Goal: Task Accomplishment & Management: Manage account settings

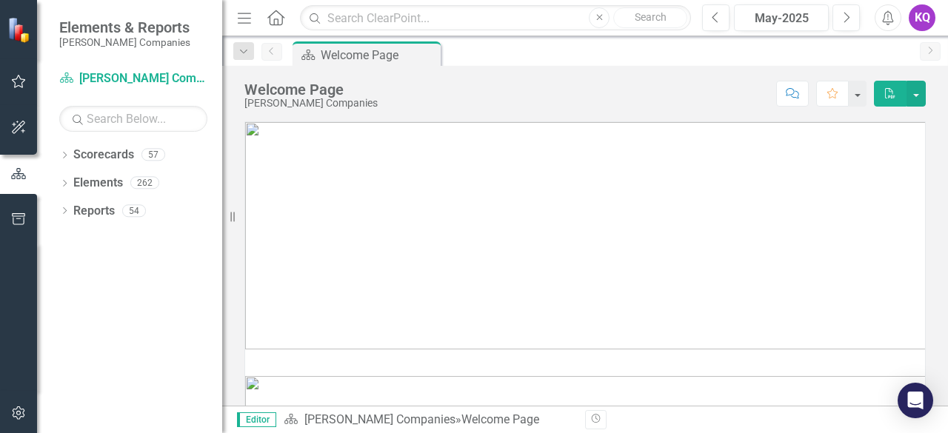
click at [247, 19] on icon "Menu" at bounding box center [244, 18] width 19 height 16
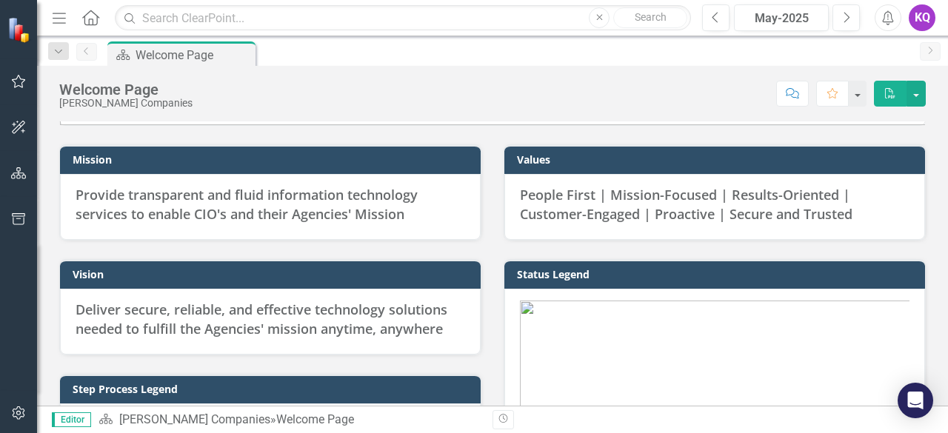
scroll to position [872, 0]
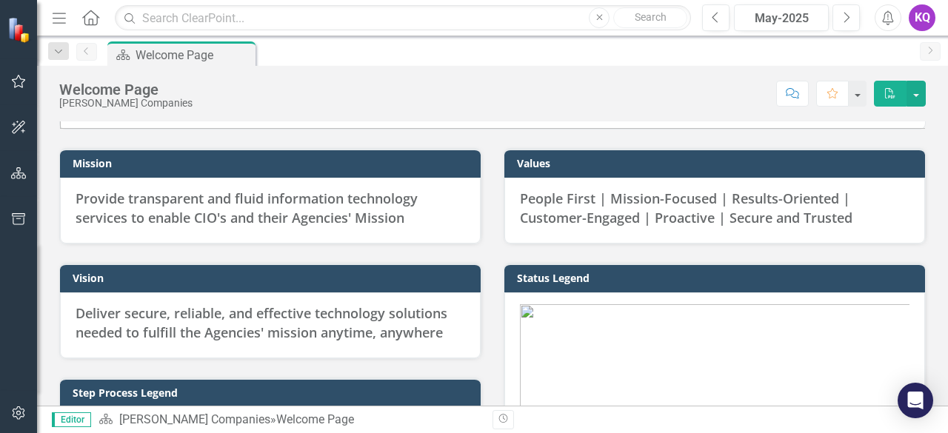
click at [62, 24] on button "Menu" at bounding box center [59, 17] width 19 height 25
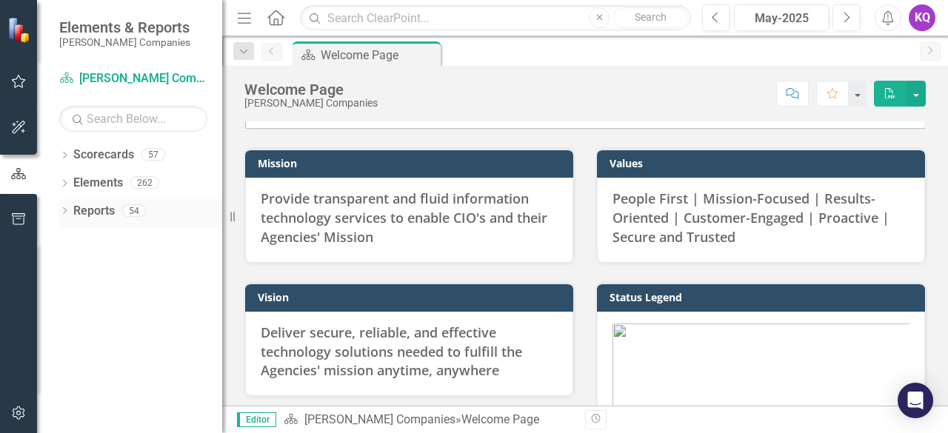
click at [64, 221] on div "Dropdown Reports 54" at bounding box center [140, 213] width 163 height 28
click at [848, 21] on icon "Next" at bounding box center [846, 17] width 8 height 13
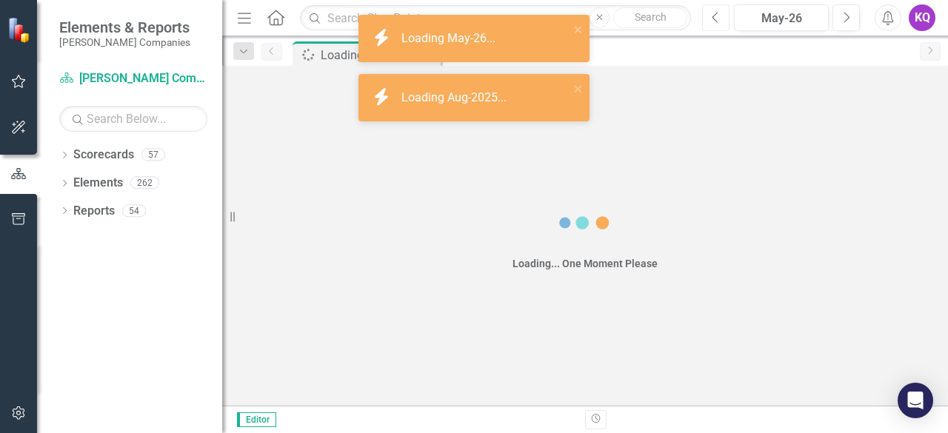
click at [722, 9] on button "Previous" at bounding box center [715, 17] width 27 height 27
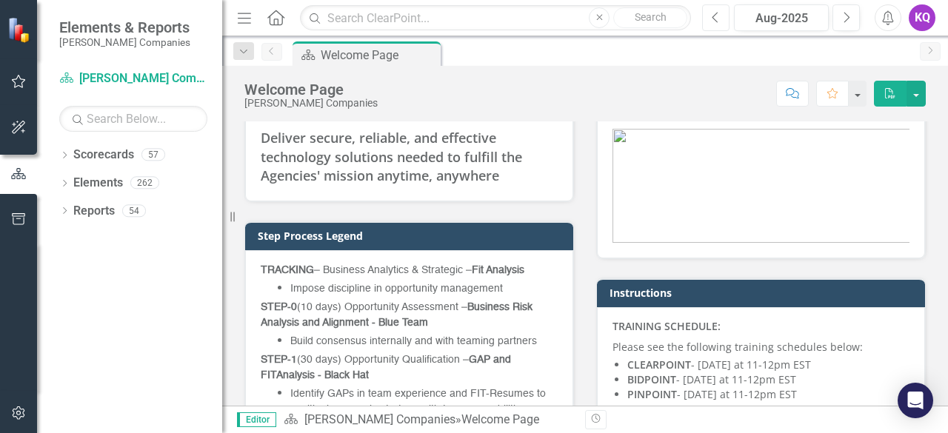
scroll to position [1068, 0]
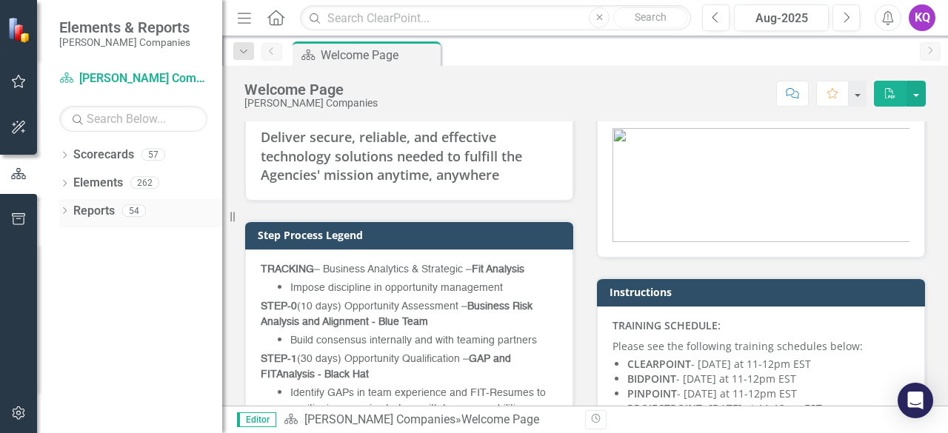
click at [68, 218] on div "Dropdown" at bounding box center [64, 213] width 10 height 13
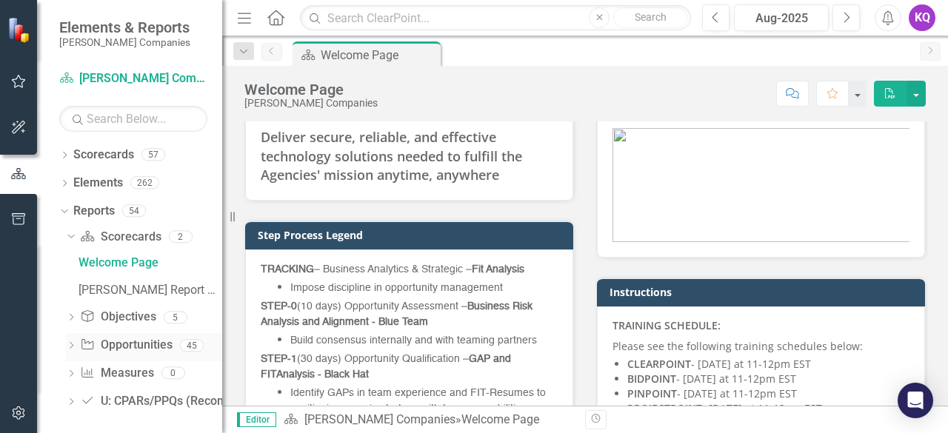
click at [67, 355] on div "Dropdown Opportunity Opportunities 45" at bounding box center [144, 347] width 156 height 28
click at [73, 347] on icon "Dropdown" at bounding box center [71, 347] width 10 height 8
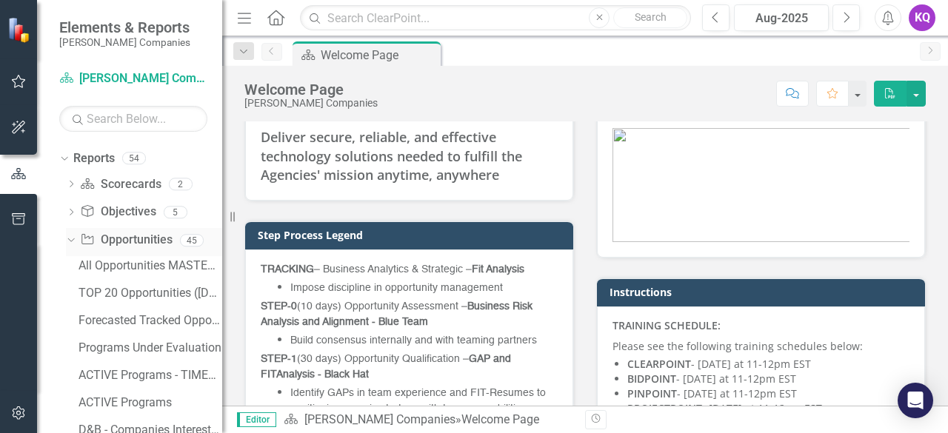
scroll to position [53, 0]
click at [91, 298] on div "TOP 20 Opportunities ([DATE] Process)" at bounding box center [151, 292] width 144 height 13
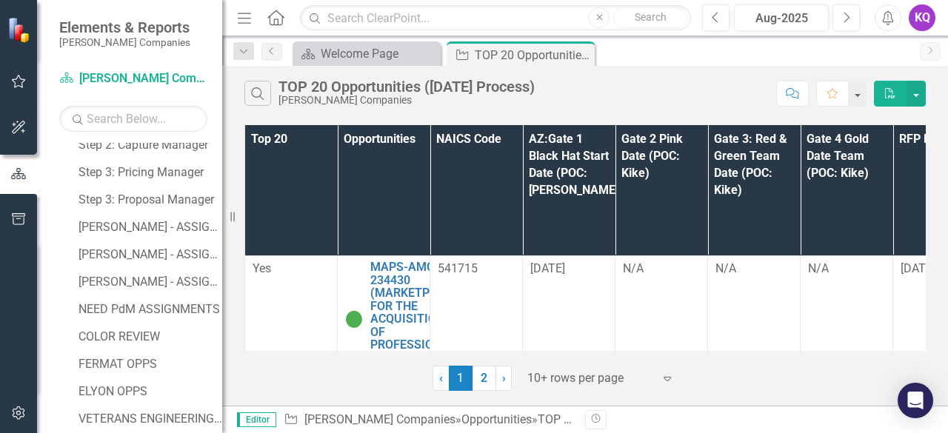
scroll to position [1078, 0]
click at [127, 275] on div "[PERSON_NAME] - ASSIGNMENTS" at bounding box center [151, 281] width 144 height 13
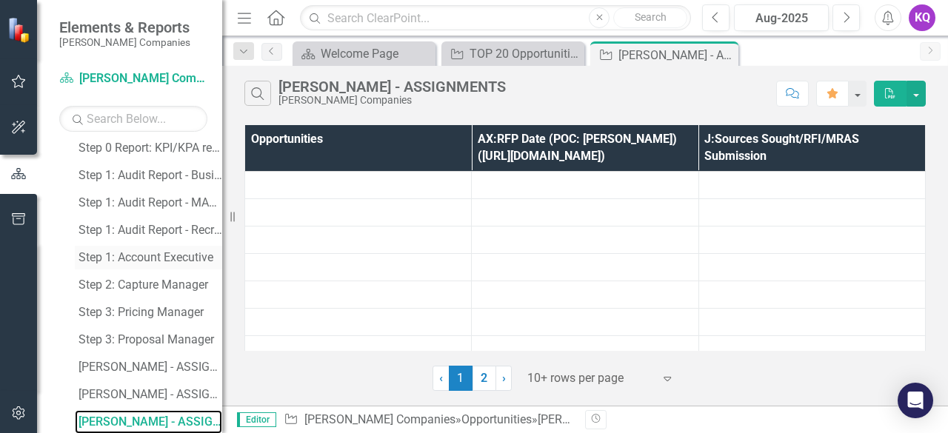
scroll to position [1077, 0]
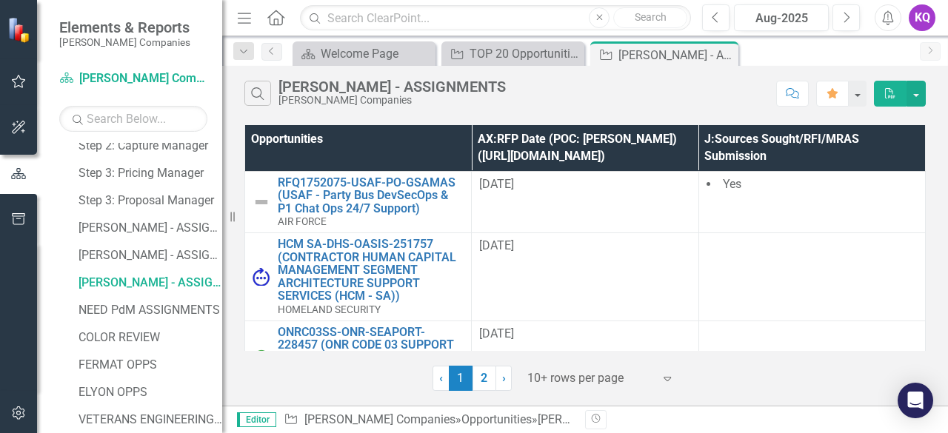
click at [250, 18] on icon "button" at bounding box center [244, 18] width 13 height 10
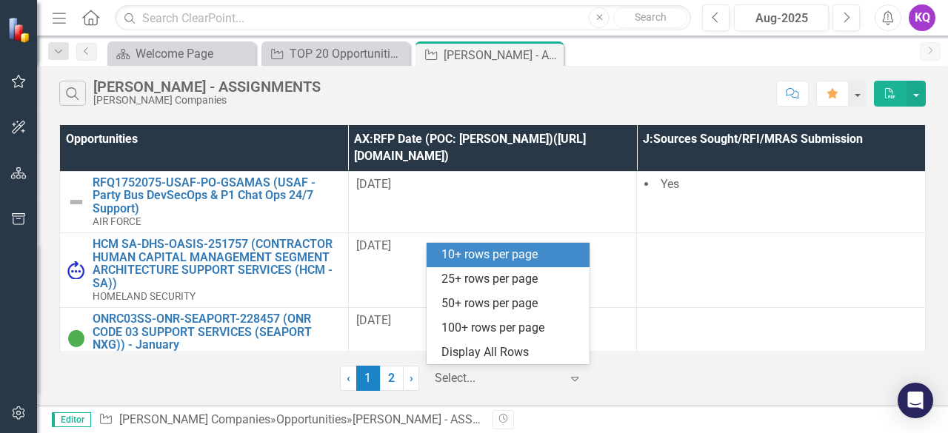
click at [468, 373] on div at bounding box center [498, 379] width 126 height 20
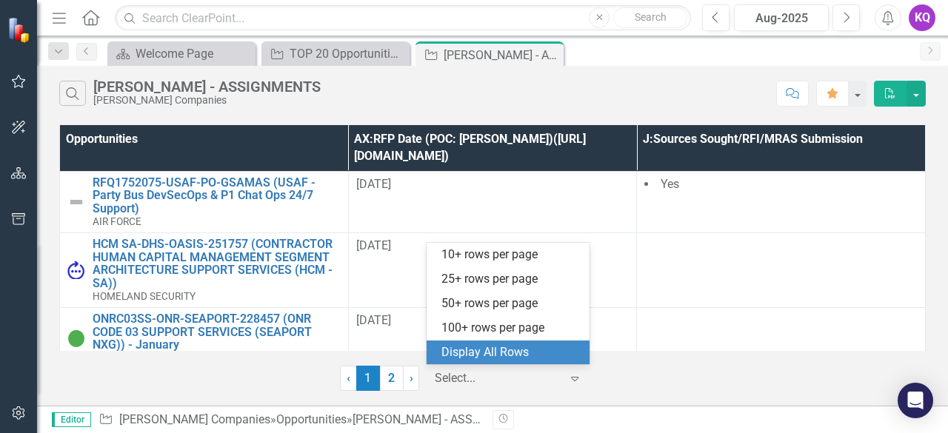
click at [477, 350] on div "Display All Rows" at bounding box center [510, 352] width 139 height 17
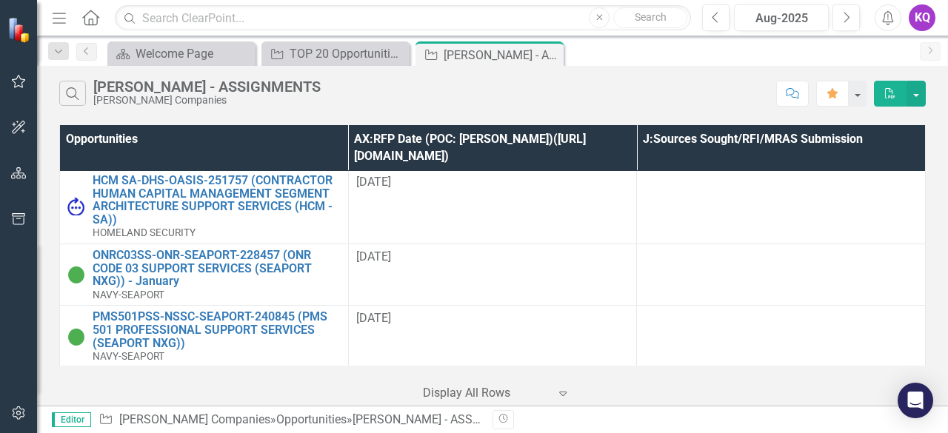
scroll to position [0, 0]
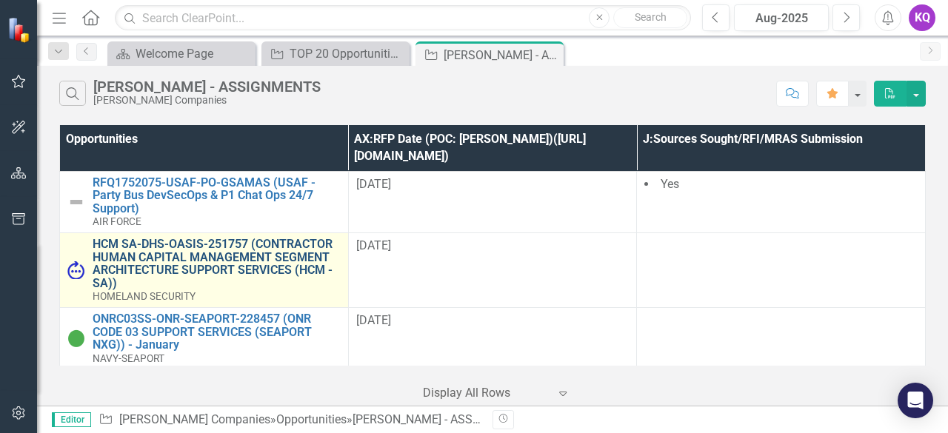
click at [130, 238] on link "HCM SA-DHS-OASIS-251757 (CONTRACTOR HUMAN CAPITAL MANAGEMENT SEGMENT ARCHITECTU…" at bounding box center [217, 264] width 248 height 52
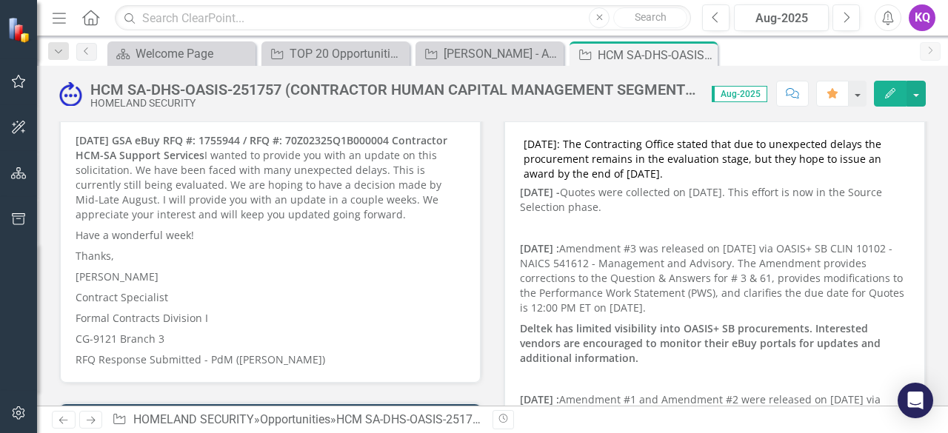
scroll to position [300, 0]
click at [184, 251] on p "Thanks," at bounding box center [271, 255] width 390 height 21
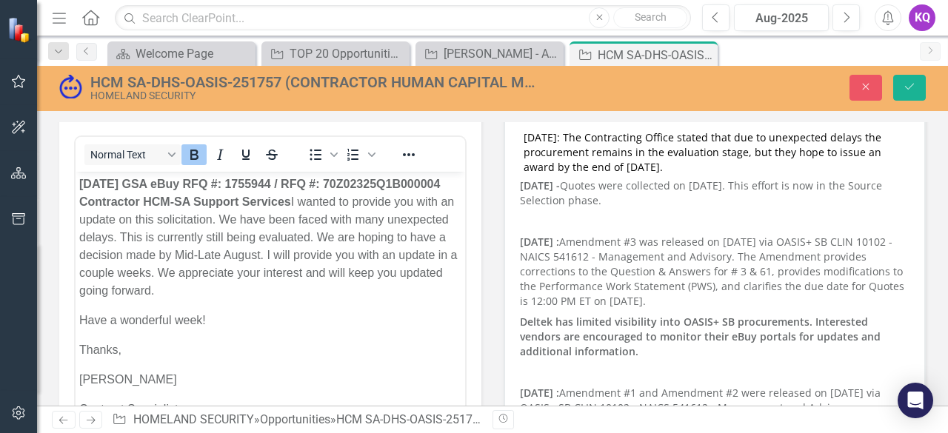
scroll to position [0, 0]
click at [868, 98] on button "Close" at bounding box center [865, 88] width 33 height 26
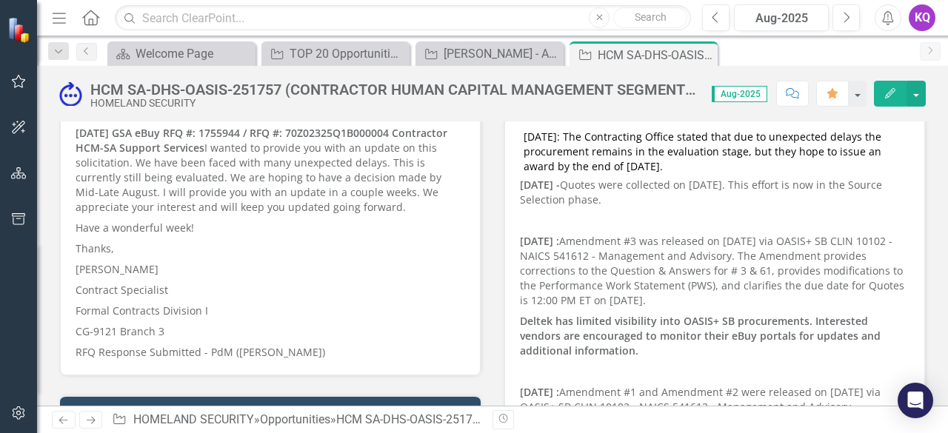
scroll to position [300, 0]
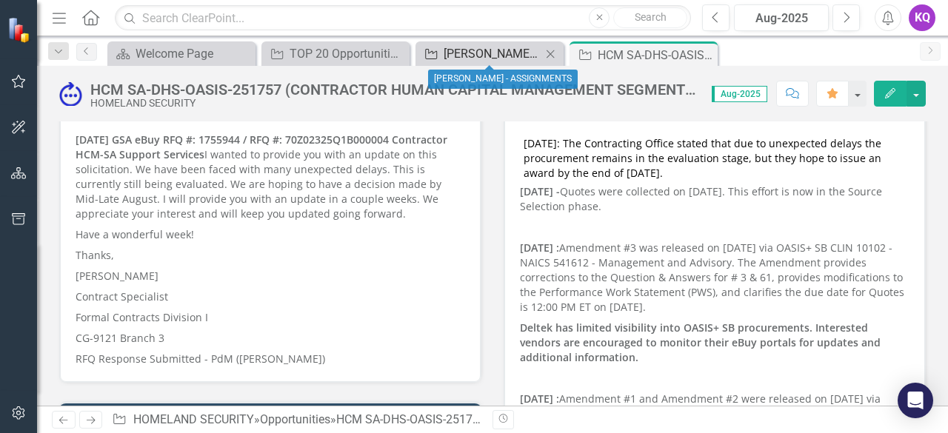
click at [512, 52] on div "[PERSON_NAME] - ASSIGNMENTS" at bounding box center [493, 53] width 98 height 19
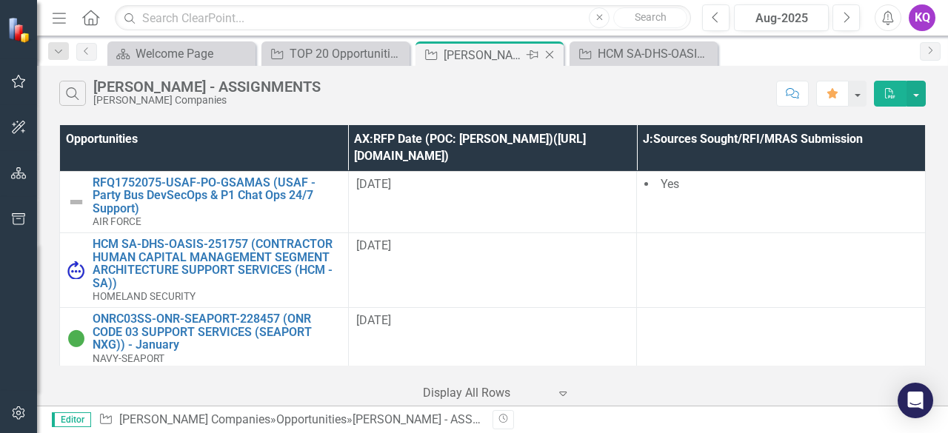
click at [550, 54] on icon "Close" at bounding box center [549, 55] width 15 height 12
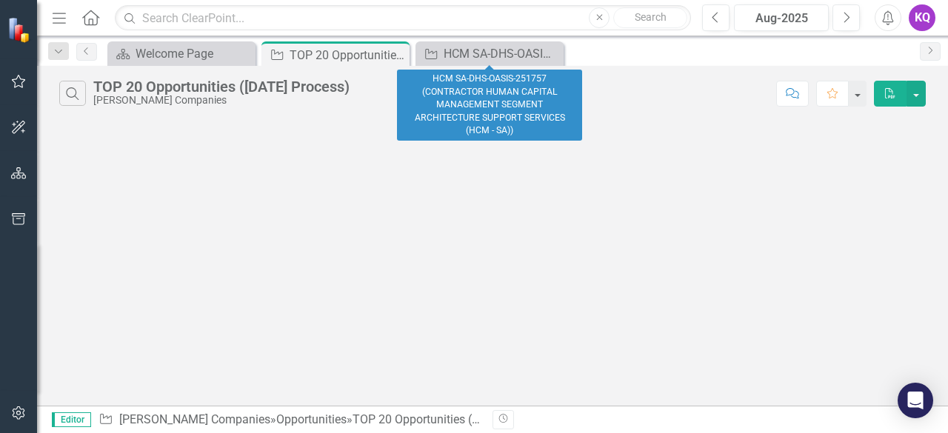
click at [0, 0] on icon "Close" at bounding box center [0, 0] width 0 height 0
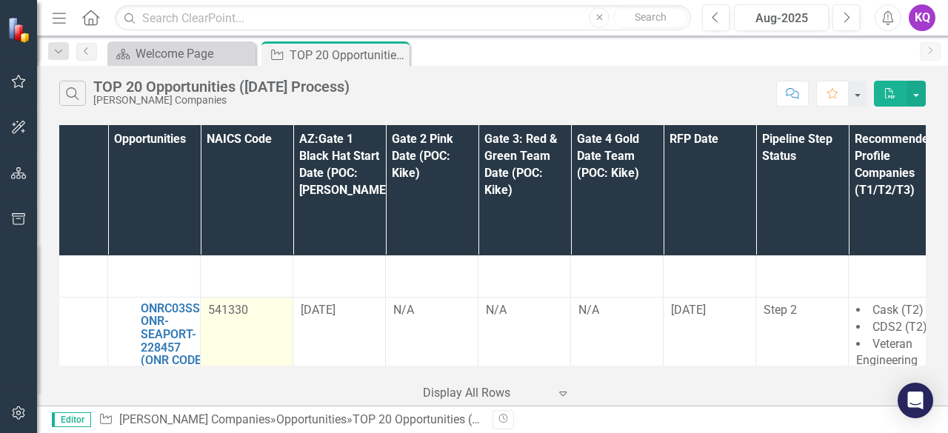
scroll to position [1309, 39]
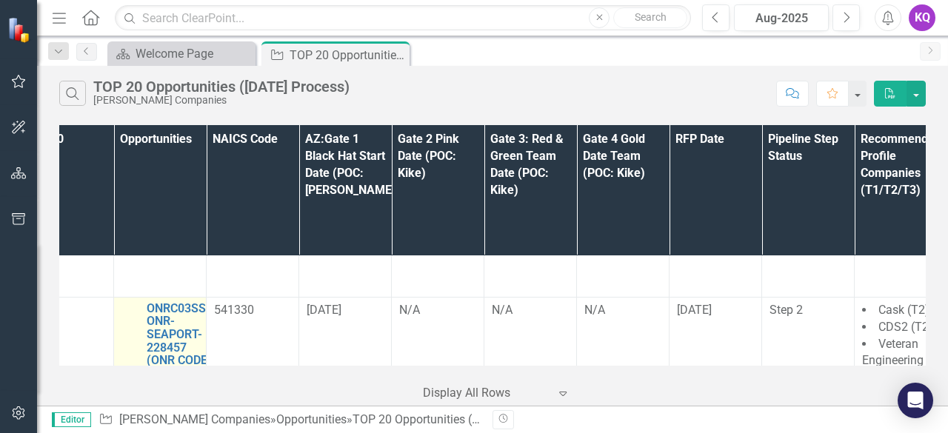
click at [136, 302] on div "ONRC03SS-ONR-SEAPORT-228457 (ONR CODE 03 SUPPORT SERVICES (SEAPORT NXG)) - Janu…" at bounding box center [159, 385] width 77 height 166
click at [158, 302] on link "ONRC03SS-ONR-SEAPORT-228457 (ONR CODE 03 SUPPORT SERVICES (SEAPORT NXG)) - Janu…" at bounding box center [179, 374] width 64 height 144
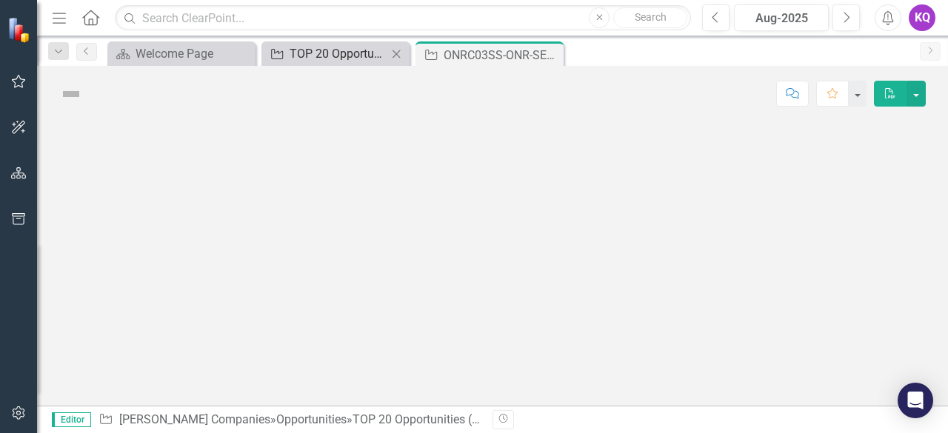
click at [296, 59] on div "TOP 20 Opportunities ([DATE] Process)" at bounding box center [339, 53] width 98 height 19
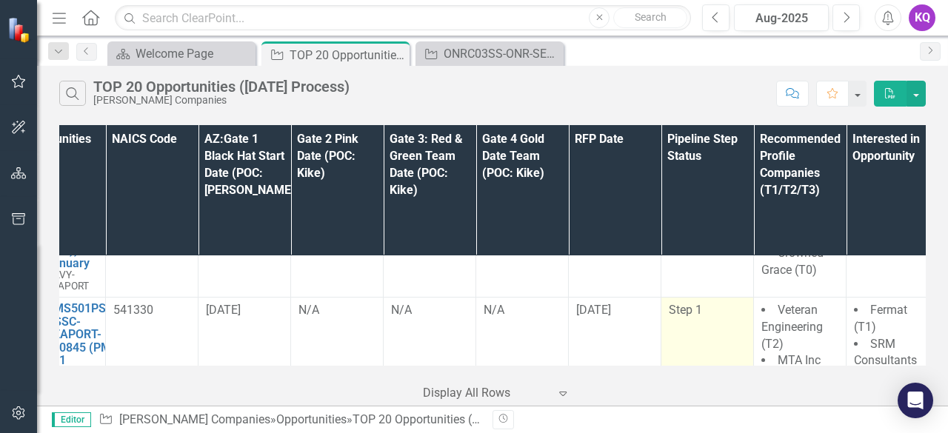
scroll to position [1485, 95]
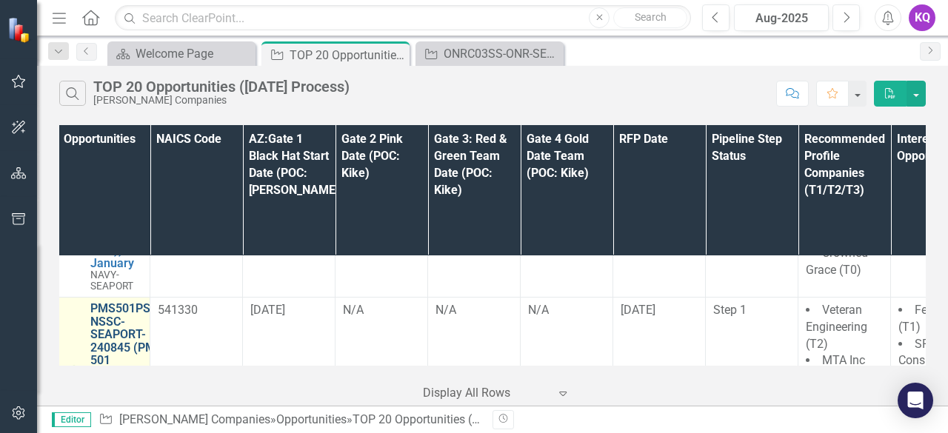
click at [144, 302] on link "PMS501PSS-NSSC-SEAPORT-240845 (PMS 501 PROFESSIONAL SUPPORT SERVICES (SEAPORT N…" at bounding box center [133, 367] width 86 height 130
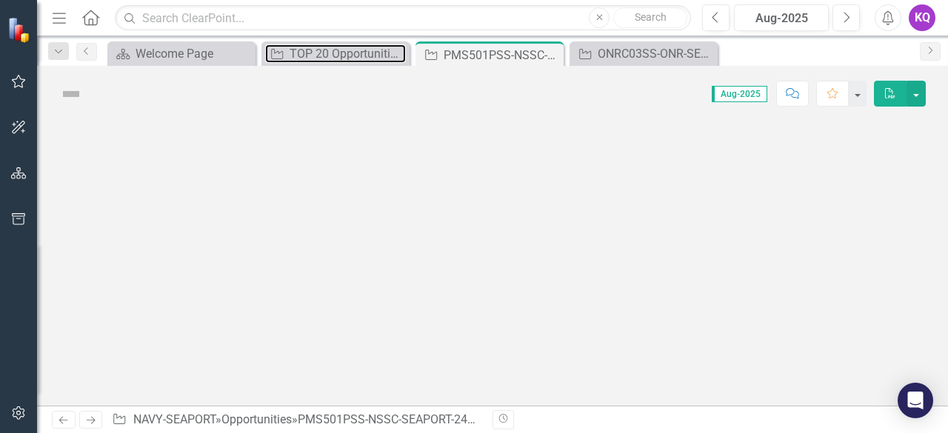
click at [343, 55] on div "TOP 20 Opportunities ([DATE] Process)" at bounding box center [348, 53] width 116 height 19
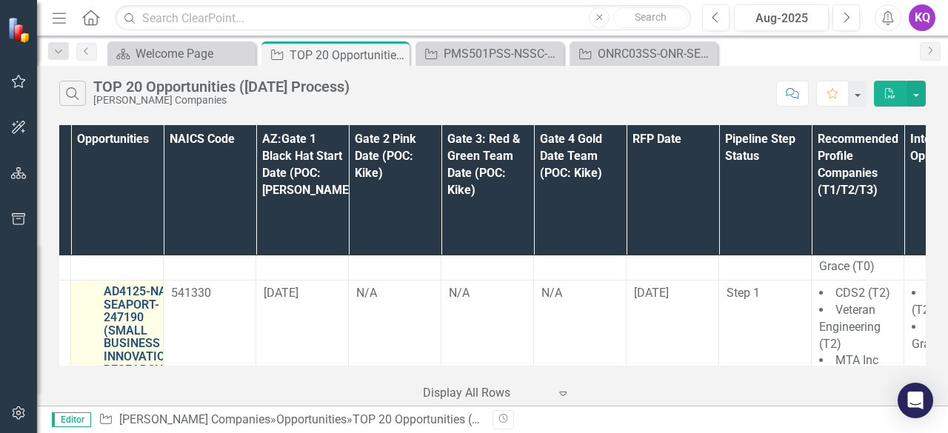
scroll to position [1817, 77]
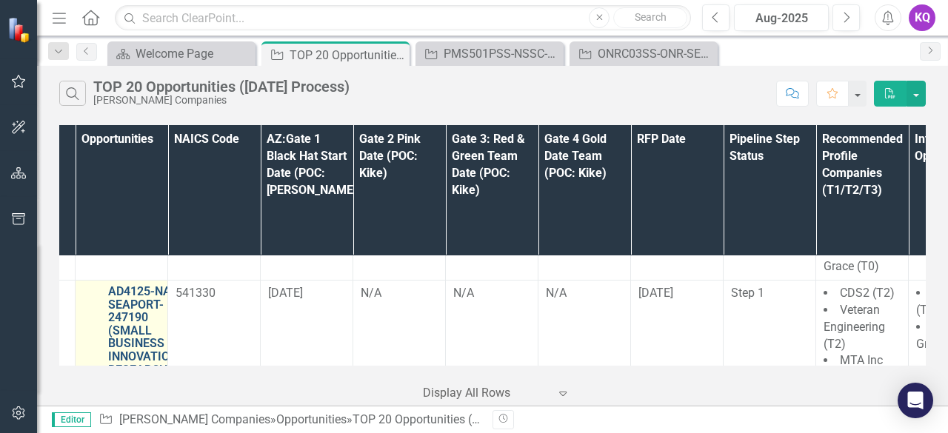
click at [119, 296] on link "AD4125-NASC-SEAPORT-247190 (SMALL BUSINESS INNOVATION RESEARCH PROGRAM AD4125 P…" at bounding box center [149, 383] width 82 height 196
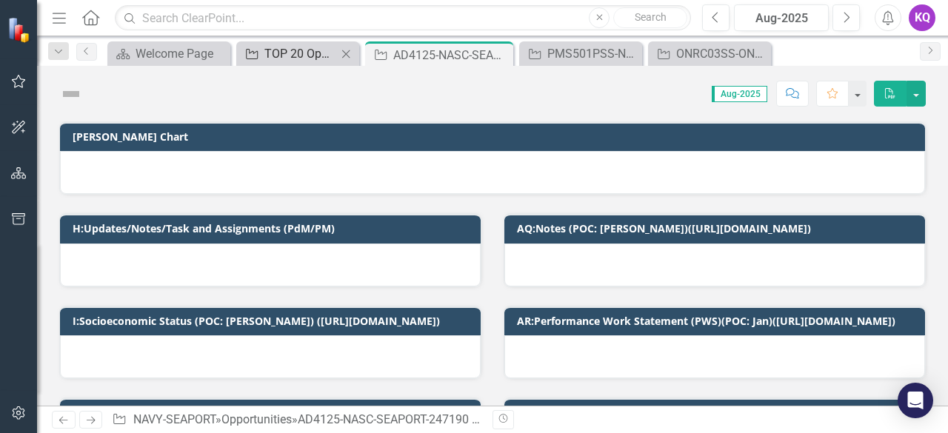
click at [295, 58] on div "TOP 20 Opportunities ([DATE] Process)" at bounding box center [300, 53] width 73 height 19
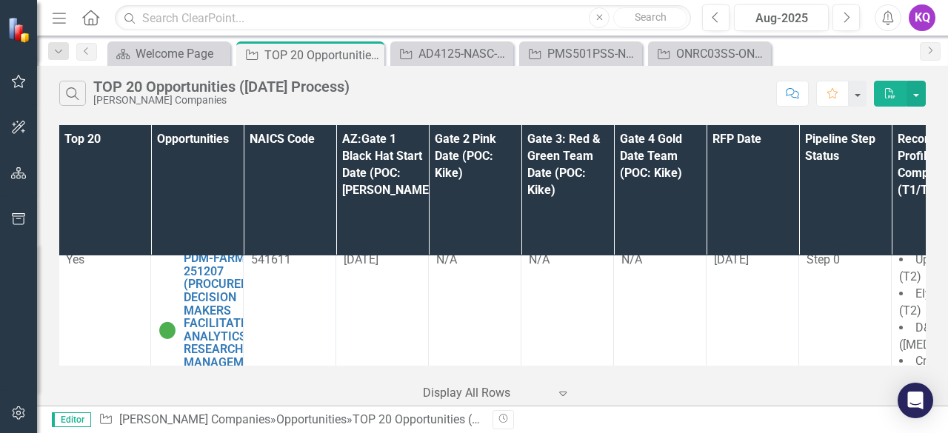
scroll to position [3721, 0]
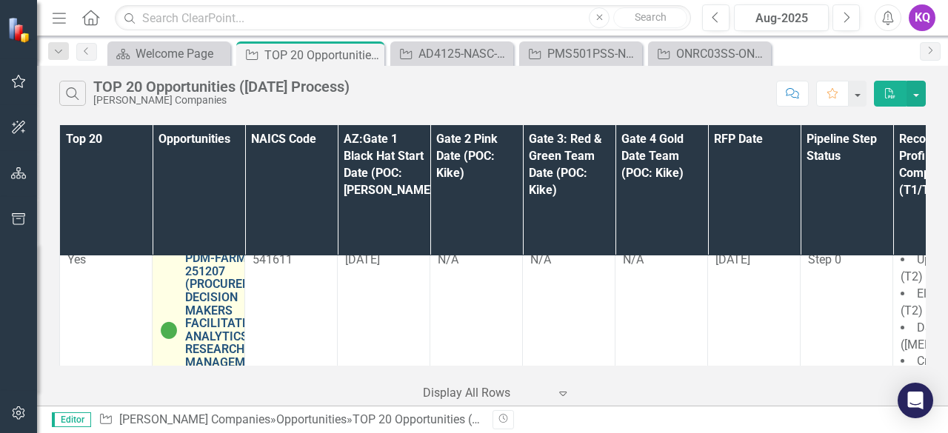
click at [210, 275] on link "PDM-FARM-VA-251207 (PROCUREMENT DECISION MAKERS FACILITATED ANALYTICS RESEARCH …" at bounding box center [230, 324] width 90 height 144
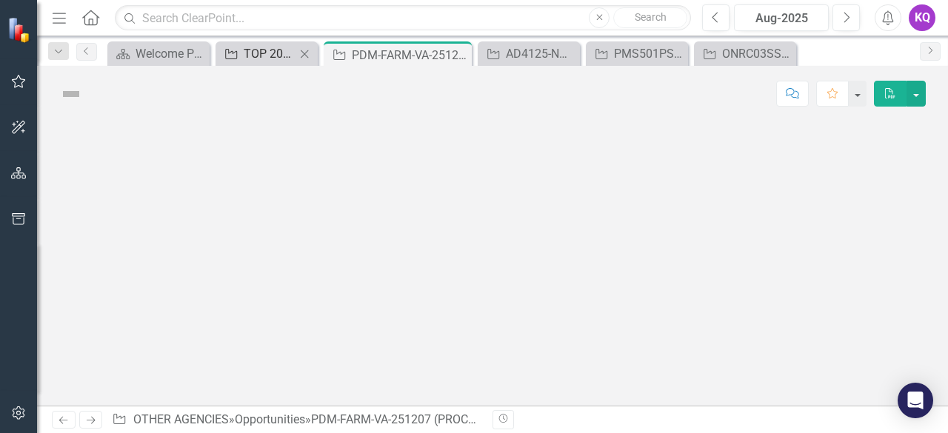
click at [263, 53] on div "TOP 20 Opportunities ([DATE] Process)" at bounding box center [270, 53] width 52 height 19
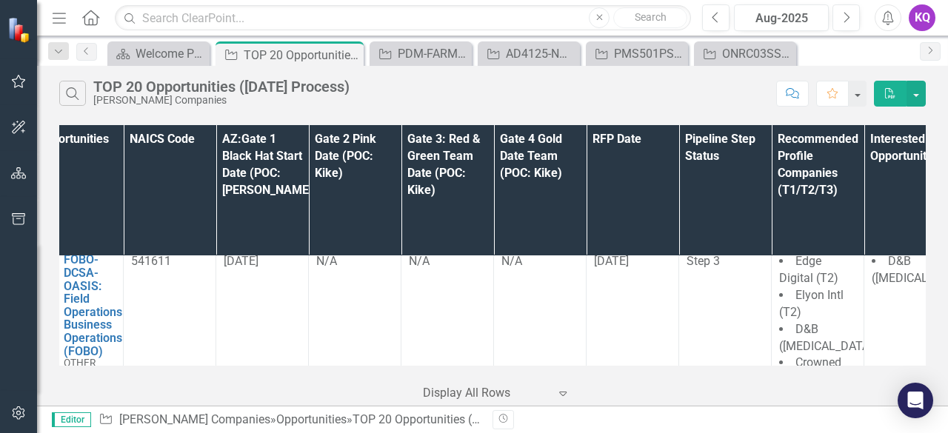
scroll to position [3885, 0]
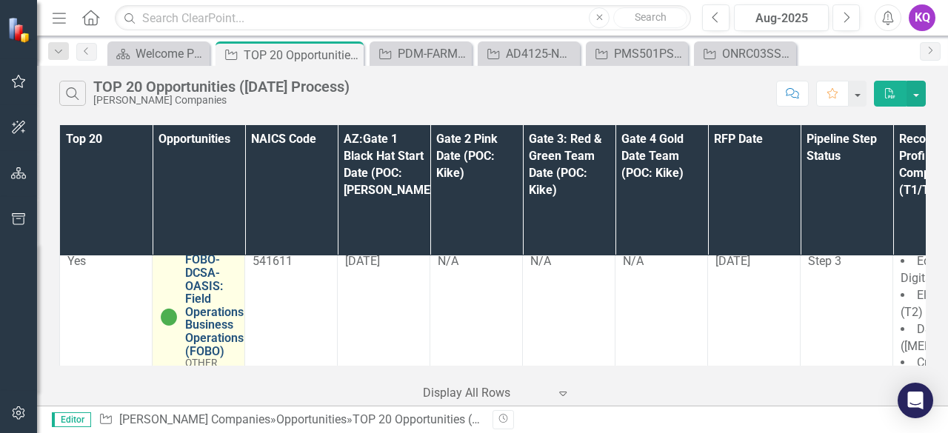
click at [189, 260] on link "FOBO-DCSA-OASIS: Field Operations Business Operations (FOBO)" at bounding box center [214, 305] width 59 height 104
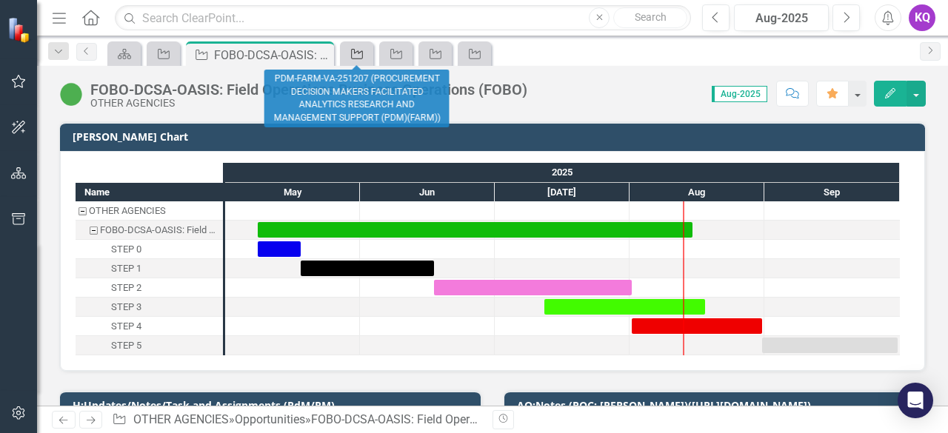
click at [359, 51] on icon "Opportunity" at bounding box center [357, 54] width 15 height 12
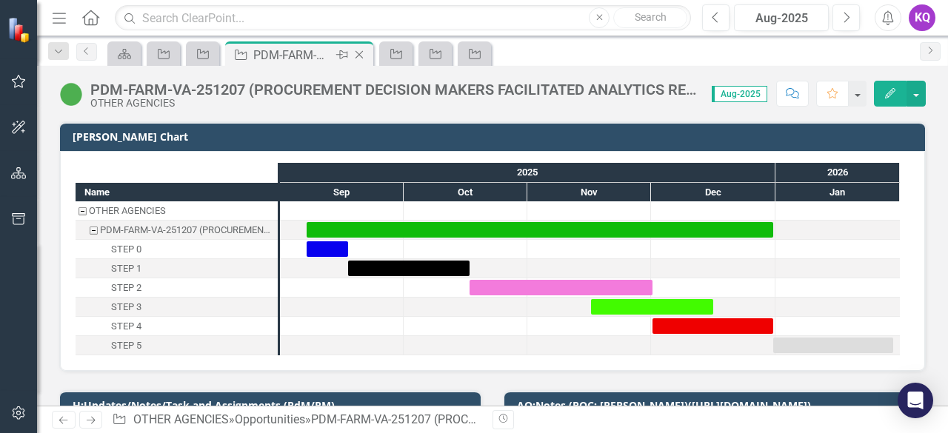
click at [363, 53] on icon "Close" at bounding box center [359, 55] width 15 height 12
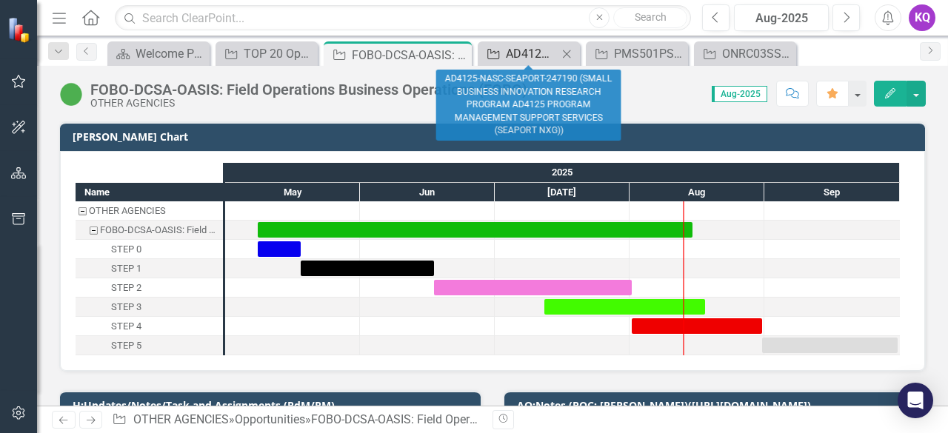
click at [521, 61] on div "AD4125-NASC-SEAPORT-247190 (SMALL BUSINESS INNOVATION RESEARCH PROGRAM AD4125 P…" at bounding box center [532, 53] width 52 height 19
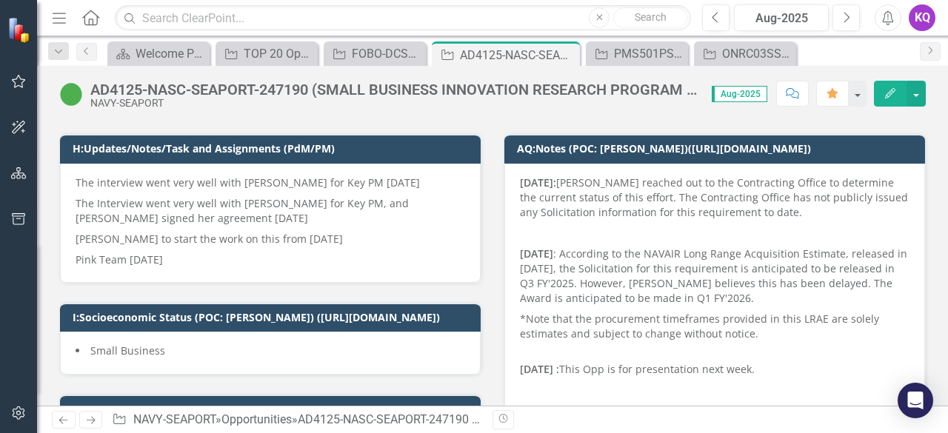
scroll to position [258, 0]
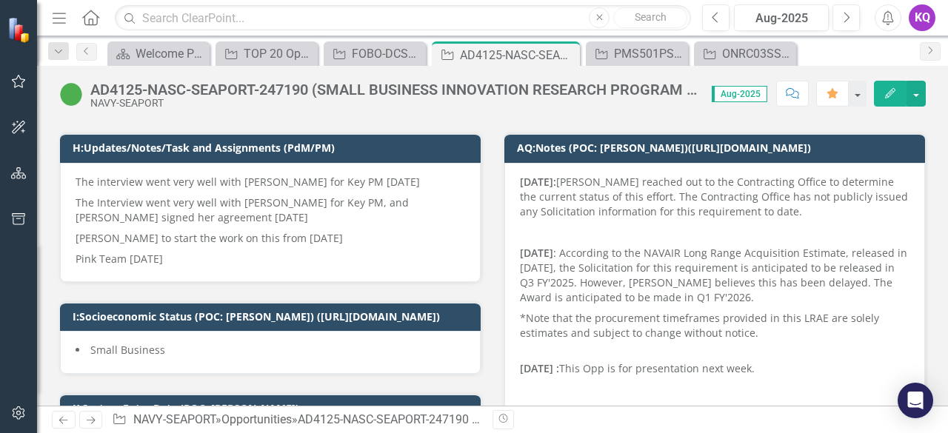
click at [382, 241] on p "[PERSON_NAME] to start the work on this from [DATE]" at bounding box center [271, 238] width 390 height 21
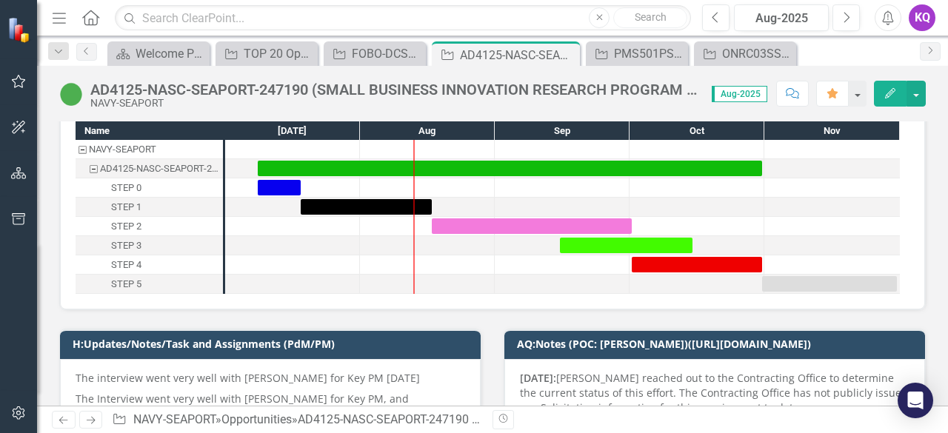
scroll to position [57, 0]
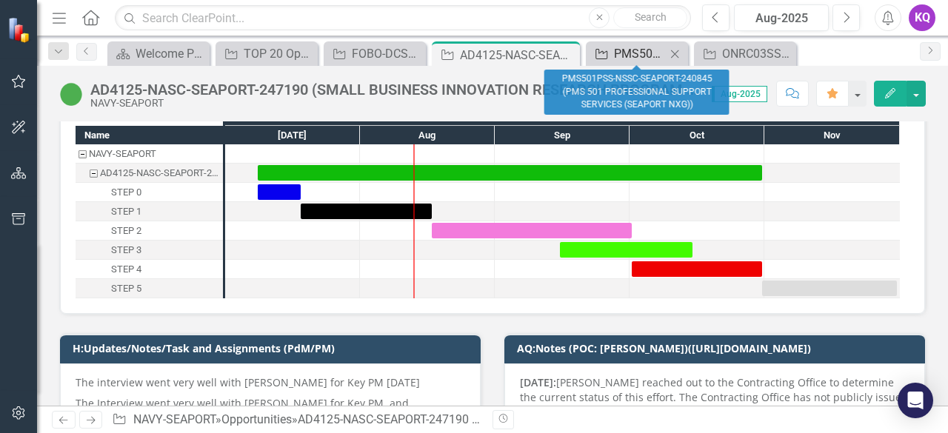
click at [622, 51] on div "PMS501PSS-NSSC-SEAPORT-240845 (PMS 501 PROFESSIONAL SUPPORT SERVICES (SEAPORT N…" at bounding box center [640, 53] width 52 height 19
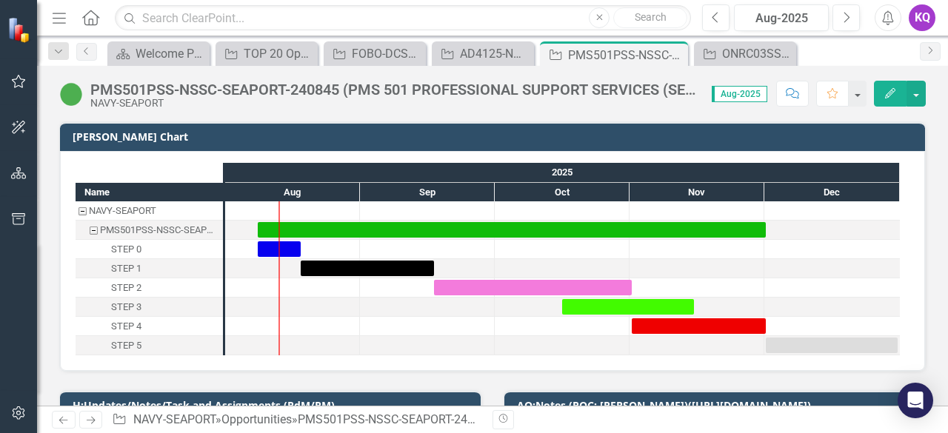
click at [606, 219] on div at bounding box center [562, 210] width 135 height 19
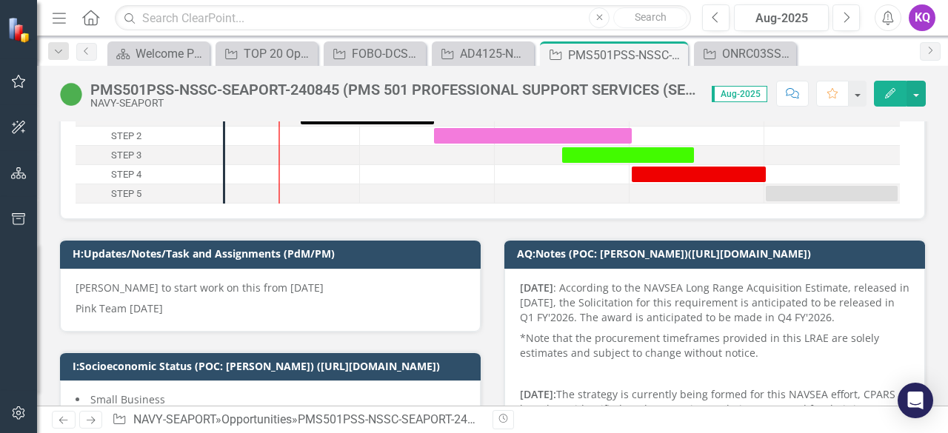
scroll to position [153, 0]
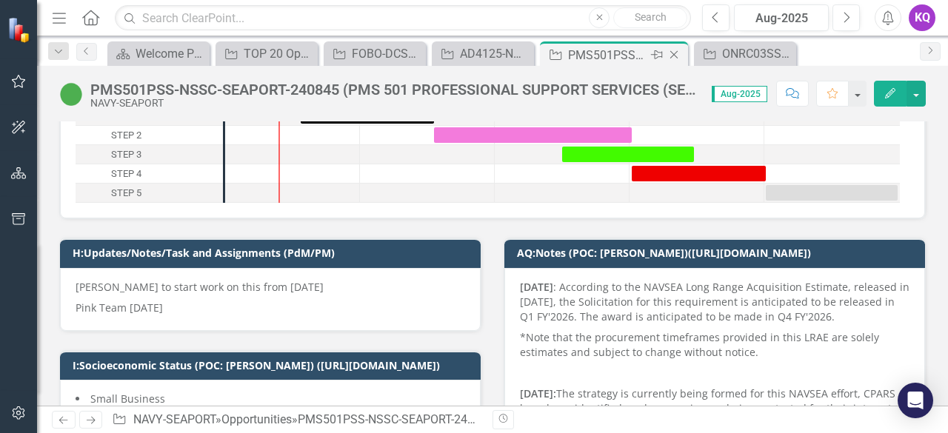
click at [674, 54] on icon at bounding box center [674, 55] width 8 height 8
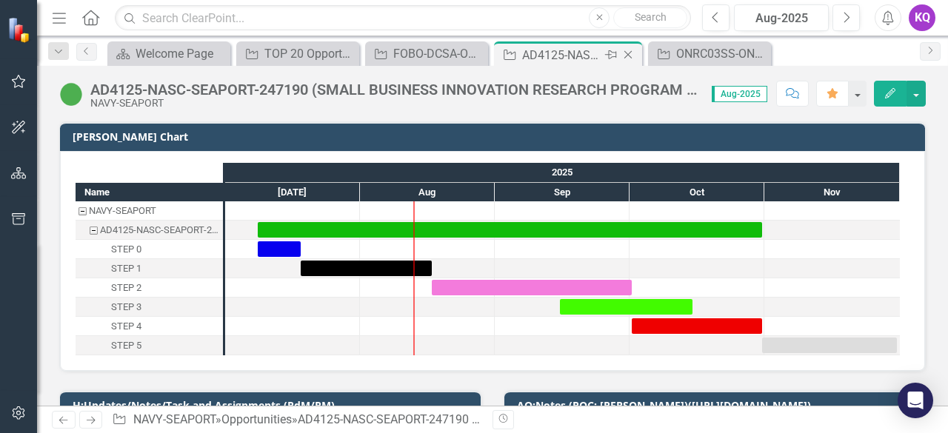
click at [628, 57] on icon "Close" at bounding box center [628, 55] width 15 height 12
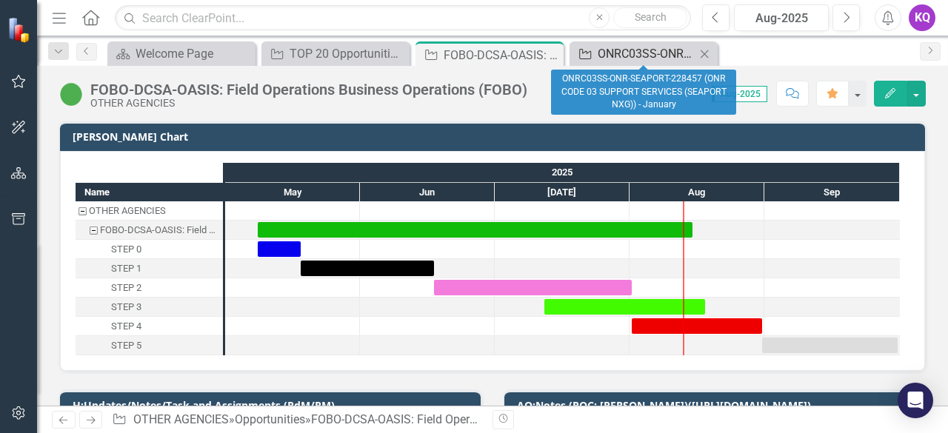
click at [600, 62] on div "ONRC03SS-ONR-SEAPORT-228457 (ONR CODE 03 SUPPORT SERVICES (SEAPORT NXG)) - Janu…" at bounding box center [647, 53] width 98 height 19
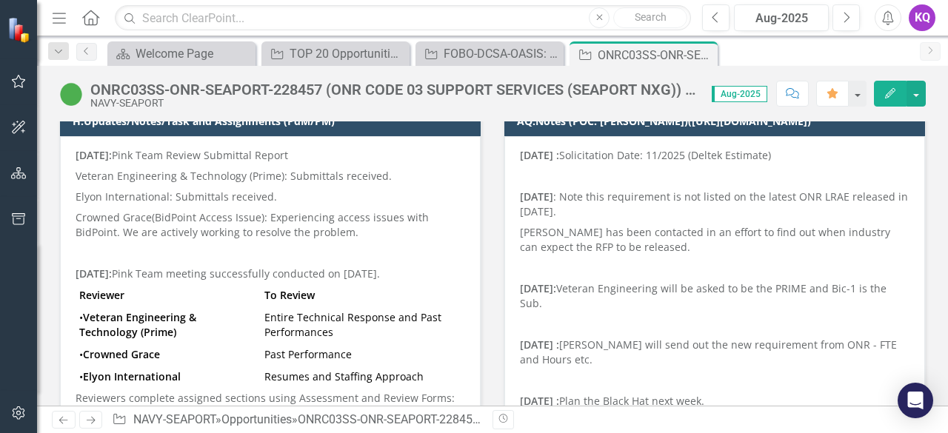
scroll to position [285, 0]
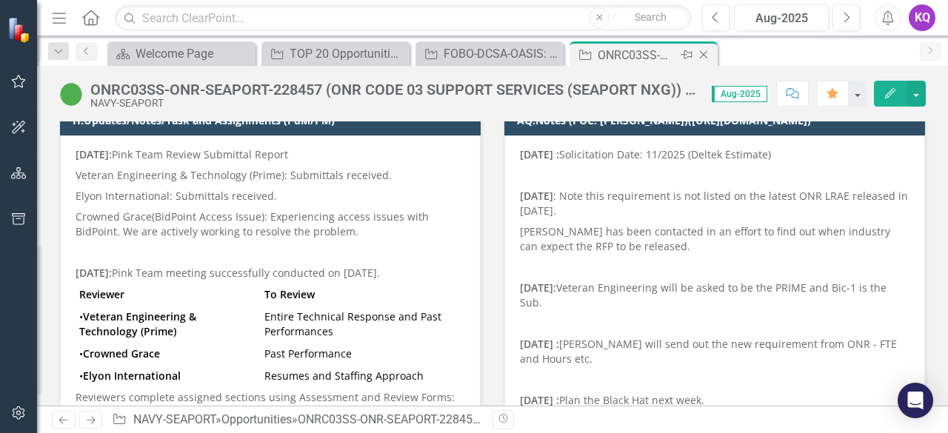
click at [705, 53] on icon "Close" at bounding box center [703, 55] width 15 height 12
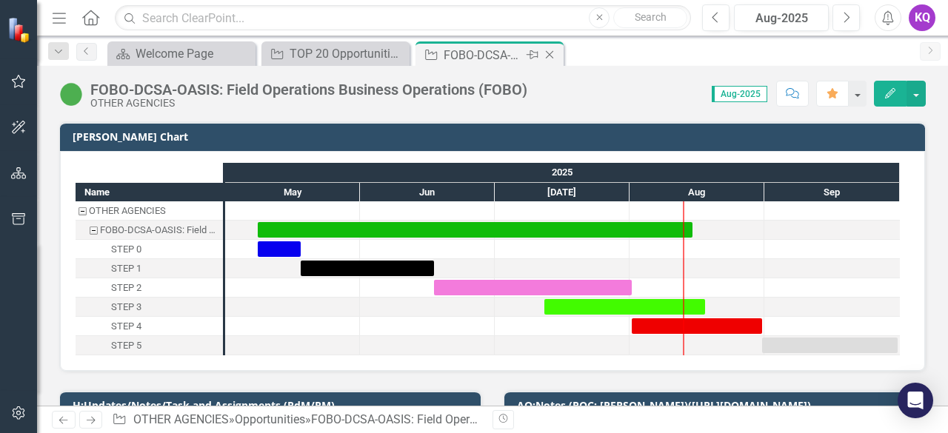
click at [486, 61] on div "FOBO-DCSA-OASIS: Field Operations Business Operations (FOBO)" at bounding box center [483, 55] width 79 height 19
click at [547, 59] on icon "Close" at bounding box center [549, 55] width 15 height 12
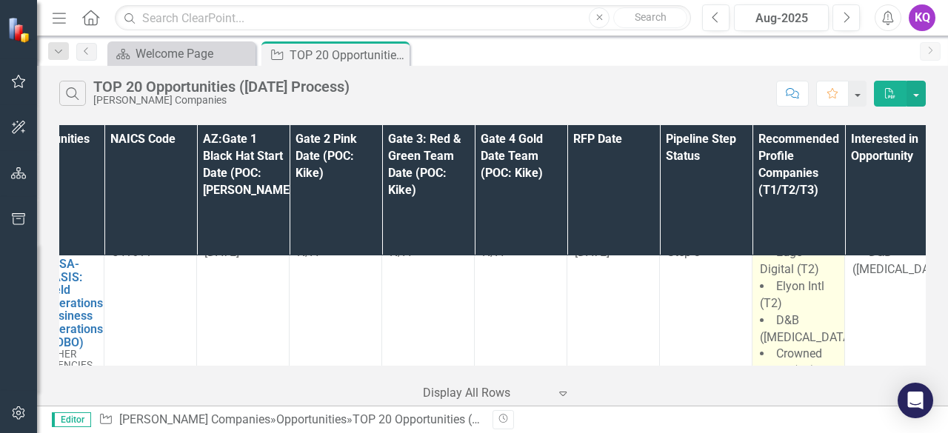
scroll to position [3894, 0]
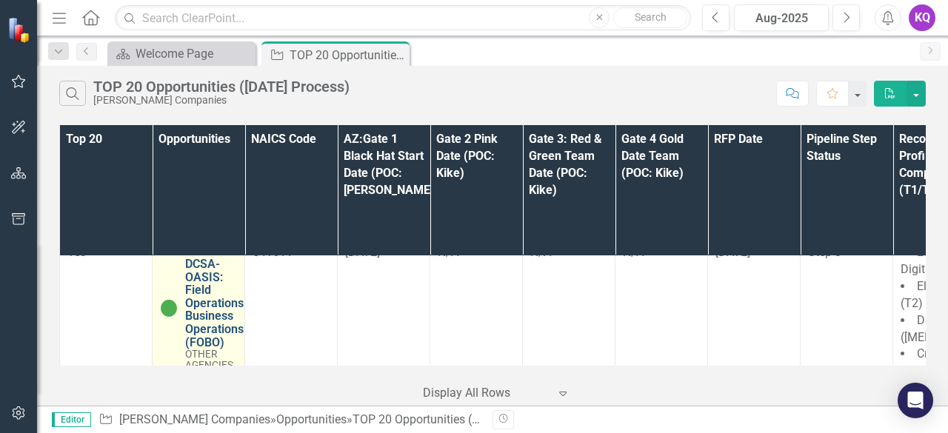
click at [204, 244] on link "FOBO-DCSA-OASIS: Field Operations Business Operations (FOBO)" at bounding box center [214, 296] width 59 height 104
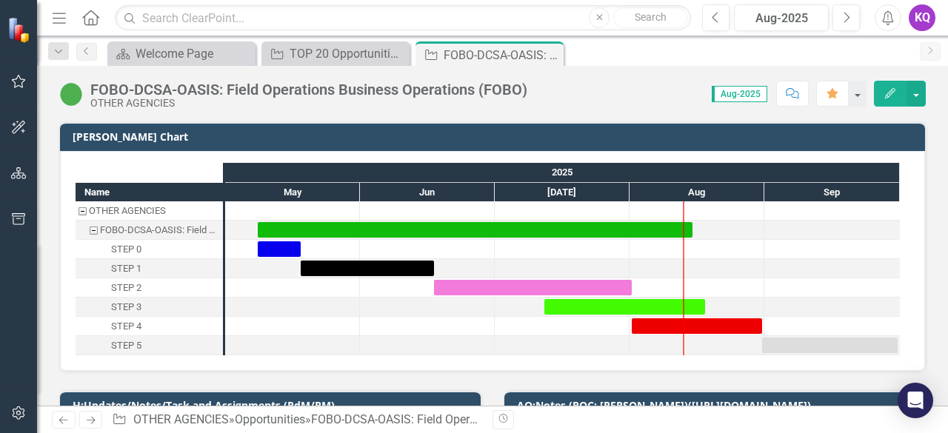
scroll to position [258, 0]
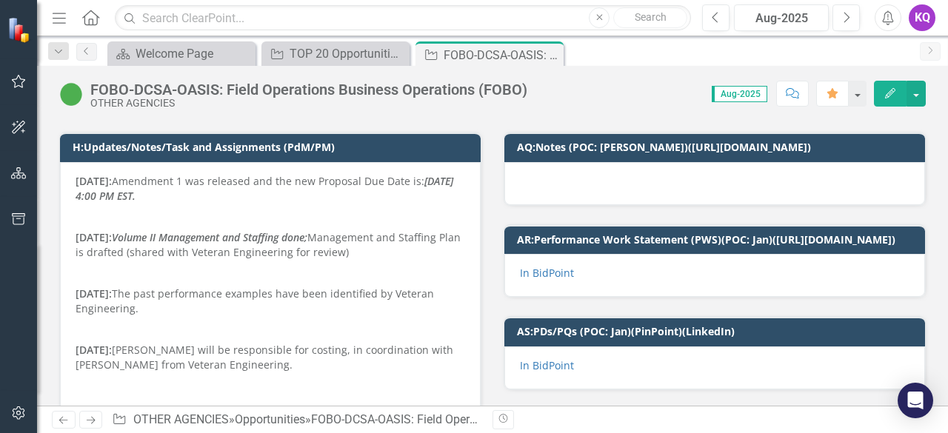
click at [792, 100] on button "Comment" at bounding box center [792, 94] width 33 height 26
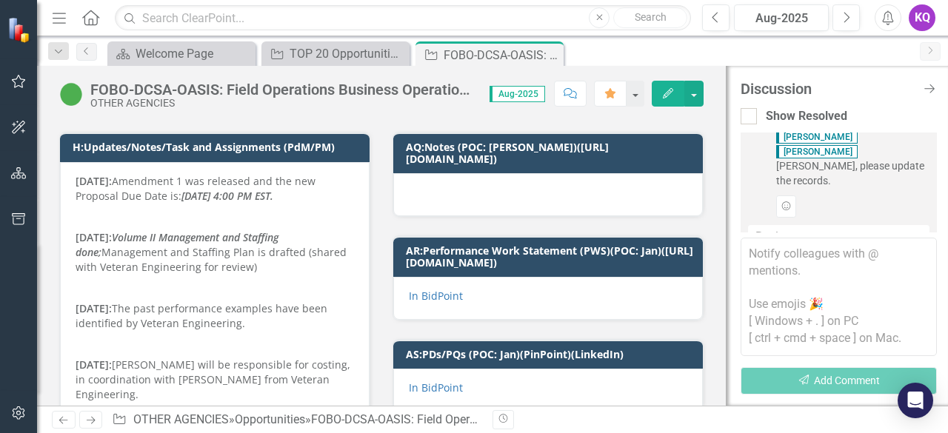
scroll to position [0, 0]
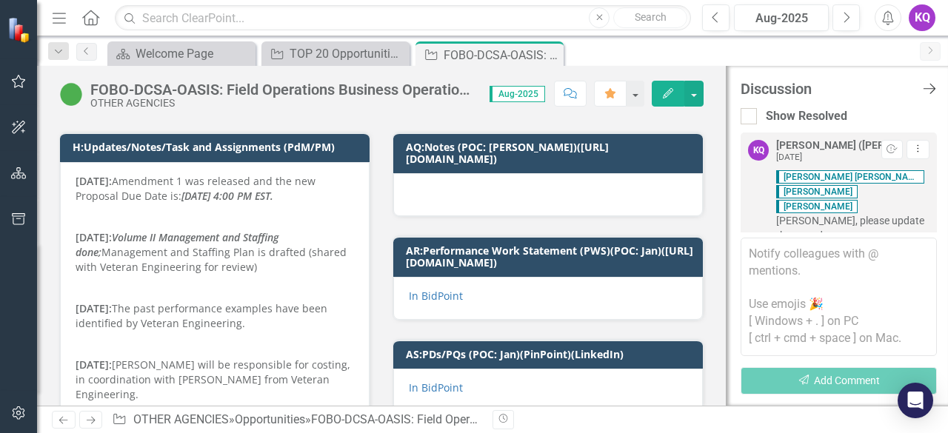
click at [930, 91] on icon "Close Discussion Bar" at bounding box center [929, 88] width 19 height 14
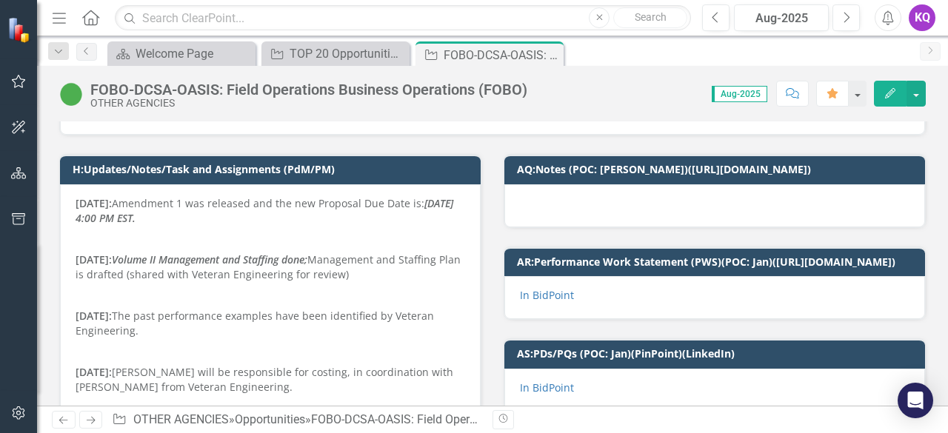
scroll to position [197, 0]
